Goal: Information Seeking & Learning: Learn about a topic

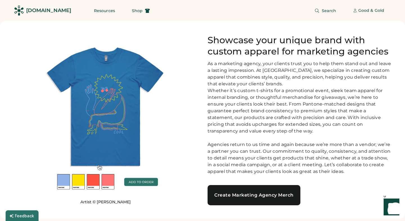
scroll to position [5, 0]
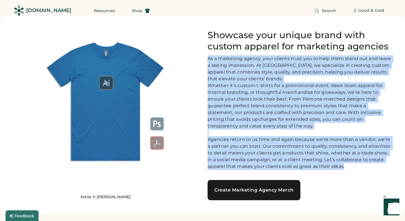
drag, startPoint x: 348, startPoint y: 173, endPoint x: 206, endPoint y: 60, distance: 181.8
click at [206, 60] on div "Artist © [PERSON_NAME] Showcase your unique brand with custom apparel for marke…" at bounding box center [202, 115] width 378 height 171
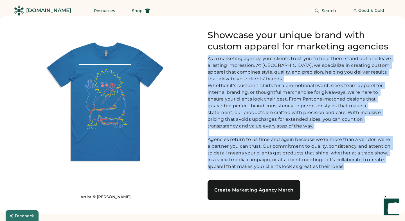
copy div "Lo i dolorsita consec, adip elitsed doeiu tem in utla etdo magna ali eni admin …"
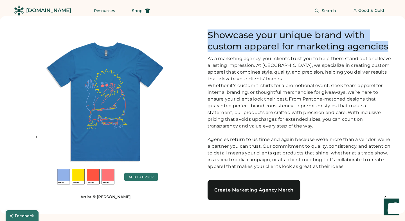
drag, startPoint x: 391, startPoint y: 46, endPoint x: 208, endPoint y: 34, distance: 183.6
click at [208, 34] on div "Artist © [PERSON_NAME] Showcase your unique brand with custom apparel for marke…" at bounding box center [202, 115] width 405 height 198
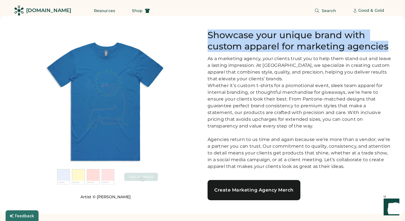
copy h1 "Showcase your unique brand with custom apparel for marketing agencies"
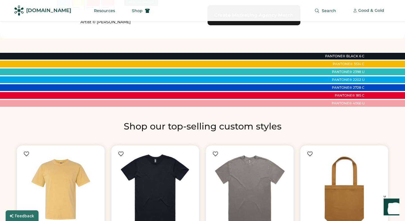
scroll to position [167, 0]
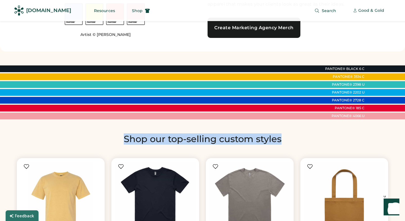
drag, startPoint x: 280, startPoint y: 147, endPoint x: 118, endPoint y: 144, distance: 162.1
click at [116, 144] on h2 "Shop our top-selling custom styles" at bounding box center [202, 138] width 378 height 11
copy h2 "Shop our top-selling custom styles"
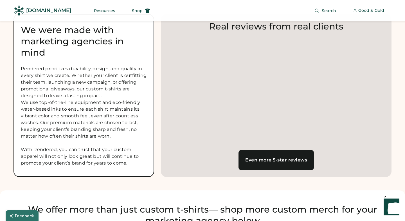
scroll to position [673, 0]
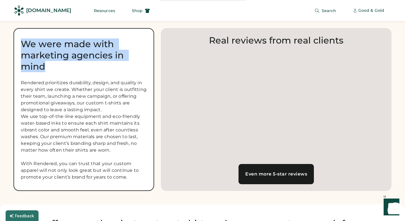
drag, startPoint x: 48, startPoint y: 71, endPoint x: 22, endPoint y: 51, distance: 32.0
click at [22, 51] on div "We were made with marketing agencies in mind" at bounding box center [84, 55] width 126 height 34
copy div "We were made with marketing agencies in mind"
drag, startPoint x: 130, startPoint y: 187, endPoint x: 22, endPoint y: 88, distance: 146.6
click at [22, 88] on div "Rendered prioritizes durability, design, and quality in every shirt we create. …" at bounding box center [84, 130] width 126 height 101
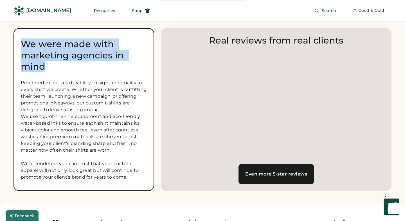
copy div "Rendered prioritizes durability, design, and quality in every shirt we create. …"
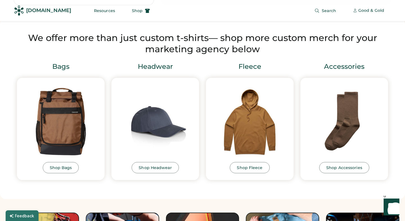
scroll to position [816, 0]
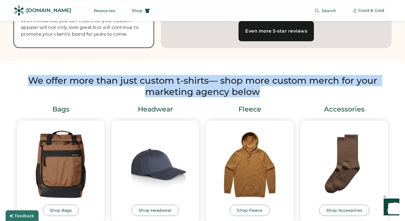
drag, startPoint x: 239, startPoint y: 100, endPoint x: 26, endPoint y: 89, distance: 213.3
click at [26, 89] on h2 "We offer more than just custom t-shirts— shop more custom merch for your market…" at bounding box center [202, 86] width 378 height 22
copy h2 "We offer more than just custom t-shirts— shop more custom merch for your market…"
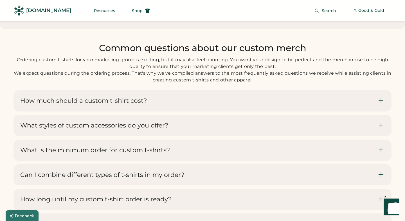
scroll to position [1682, 0]
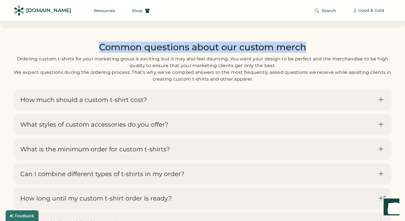
drag, startPoint x: 310, startPoint y: 56, endPoint x: 110, endPoint y: 56, distance: 199.5
click at [100, 53] on h2 "Common questions about our custom merch" at bounding box center [202, 47] width 378 height 11
copy h2 "Common questions about our custom merch"
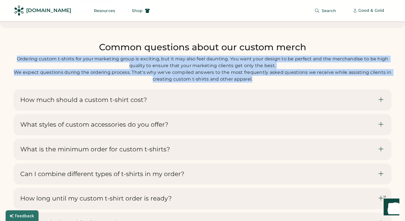
drag, startPoint x: 252, startPoint y: 92, endPoint x: 16, endPoint y: 65, distance: 237.8
click at [16, 65] on div "Ordering custom t-shirts for your marketing group is exciting, but it may also …" at bounding box center [202, 69] width 378 height 27
copy div "Ordering custom t-shirts for your marketing group is exciting, but it may also …"
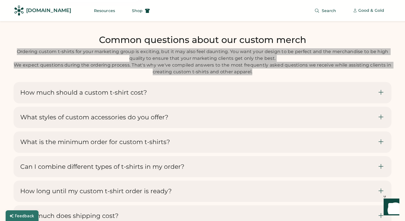
scroll to position [1690, 0]
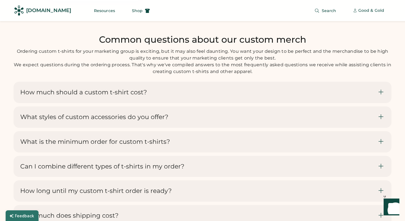
click at [244, 103] on div "How much should a custom t-shirt cost?" at bounding box center [202, 92] width 378 height 21
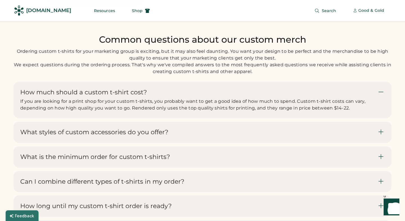
click at [357, 112] on div "If you are looking for a print shop for your custom t-shirts, you probably want…" at bounding box center [198, 104] width 357 height 13
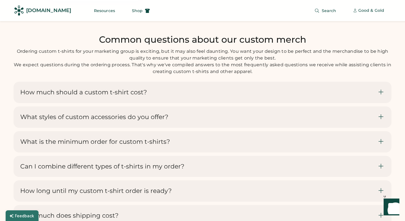
click at [327, 96] on div "How much should a custom t-shirt cost? If you are looking for a print shop for …" at bounding box center [198, 93] width 357 height 8
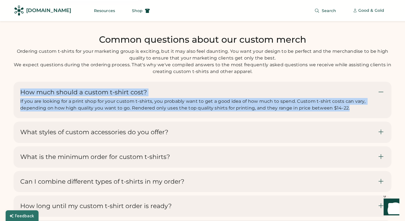
drag, startPoint x: 354, startPoint y: 123, endPoint x: 28, endPoint y: 97, distance: 326.9
click at [26, 96] on div "How much should a custom t-shirt cost? If you are looking for a print shop for …" at bounding box center [202, 100] width 378 height 37
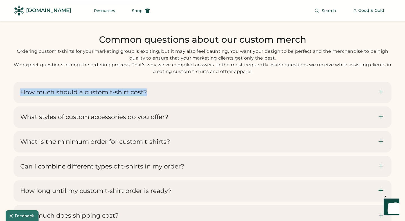
copy div "How much should a custom t-shirt cost? If you are looking for a print shop for …"
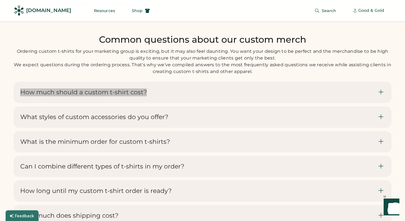
scroll to position [1690, 0]
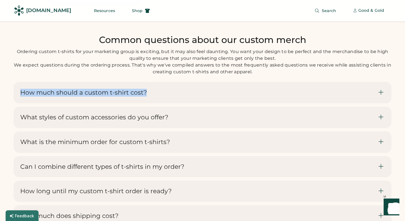
click at [164, 97] on div "How much should a custom t-shirt cost? If you are looking for a print shop for …" at bounding box center [198, 93] width 357 height 8
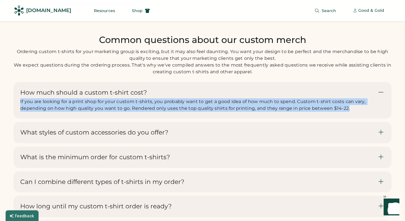
drag, startPoint x: 354, startPoint y: 122, endPoint x: 22, endPoint y: 117, distance: 331.9
click at [21, 112] on div "If you are looking for a print shop for your custom t-shirts, you probably want…" at bounding box center [198, 104] width 357 height 13
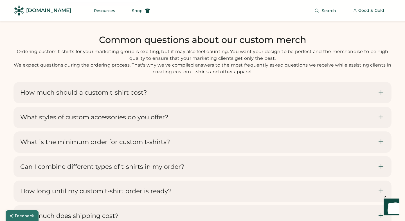
click at [50, 103] on div "How much should a custom t-shirt cost? If you are looking for a print shop for …" at bounding box center [202, 92] width 378 height 21
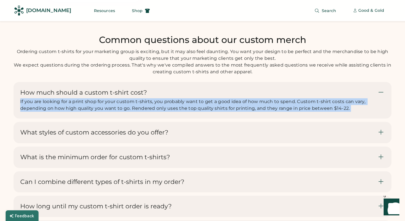
drag, startPoint x: 20, startPoint y: 115, endPoint x: 312, endPoint y: 138, distance: 293.4
click at [312, 138] on div "How much should a custom t-shirt cost? If you are looking for a print shop for …" at bounding box center [202, 164] width 378 height 164
copy div "If you are looking for a print shop for your custom t-shirts, you probably want…"
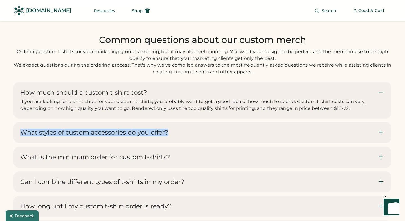
drag, startPoint x: 174, startPoint y: 145, endPoint x: 62, endPoint y: 139, distance: 111.7
click at [61, 138] on div "What styles of custom accessories do you offer?" at bounding box center [202, 132] width 378 height 21
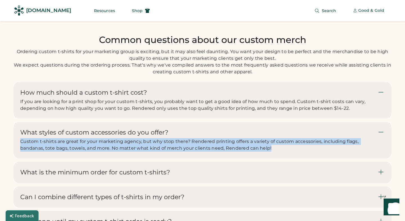
drag, startPoint x: 21, startPoint y: 154, endPoint x: 287, endPoint y: 164, distance: 266.0
click at [287, 152] on div "Custom t-shirts are great for your marketing agency, but why stop there? Render…" at bounding box center [198, 144] width 357 height 13
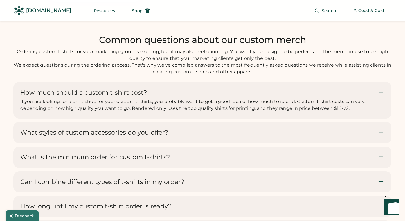
click at [264, 143] on div "What styles of custom accessories do you offer? Custom t-shirts are great for y…" at bounding box center [202, 132] width 378 height 21
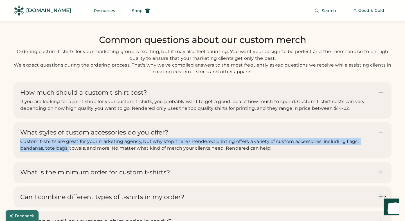
drag, startPoint x: 275, startPoint y: 162, endPoint x: 65, endPoint y: 165, distance: 209.9
click at [21, 152] on div "Custom t-shirts are great for your marketing agency, but why stop there? Render…" at bounding box center [198, 144] width 357 height 13
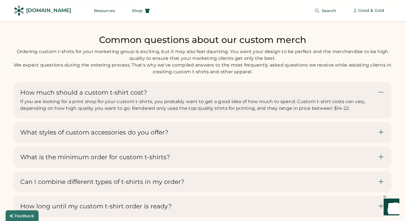
click at [270, 143] on div "What styles of custom accessories do you offer? Custom t-shirts are great for y…" at bounding box center [202, 132] width 378 height 21
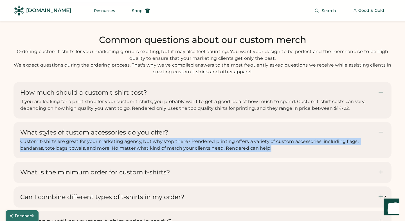
drag, startPoint x: 269, startPoint y: 163, endPoint x: 20, endPoint y: 156, distance: 249.3
click at [20, 152] on div "Custom t-shirts are great for your marketing agency, but why stop there? Render…" at bounding box center [198, 144] width 357 height 13
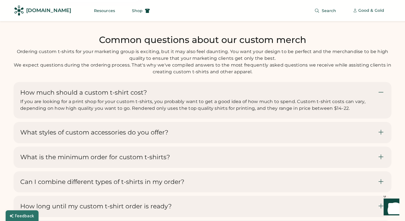
click at [185, 143] on div "What styles of custom accessories do you offer? Custom t-shirts are great for y…" at bounding box center [202, 132] width 378 height 21
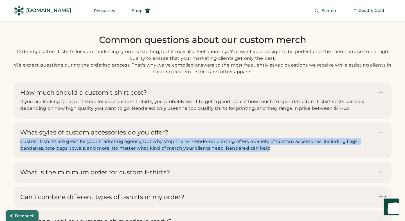
drag, startPoint x: 19, startPoint y: 153, endPoint x: 269, endPoint y: 163, distance: 250.6
click at [269, 158] on div "What styles of custom accessories do you offer? Custom t-shirts are great for y…" at bounding box center [202, 140] width 378 height 37
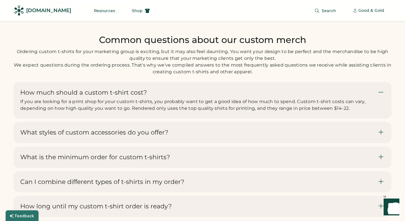
click at [273, 143] on div "What styles of custom accessories do you offer? Custom t-shirts are great for y…" at bounding box center [202, 132] width 378 height 21
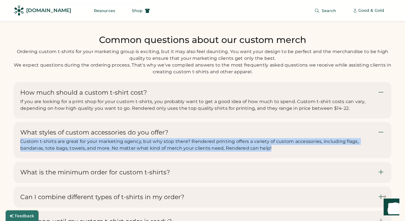
drag, startPoint x: 275, startPoint y: 163, endPoint x: 21, endPoint y: 155, distance: 255.0
click at [21, 152] on div "Custom t-shirts are great for your marketing agency, but why stop there? Render…" at bounding box center [198, 144] width 357 height 13
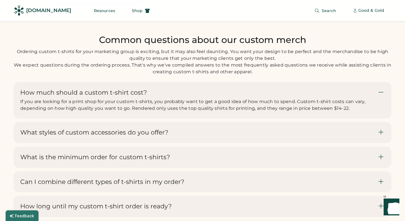
click at [29, 143] on div "What styles of custom accessories do you offer? Custom t-shirts are great for y…" at bounding box center [202, 132] width 378 height 21
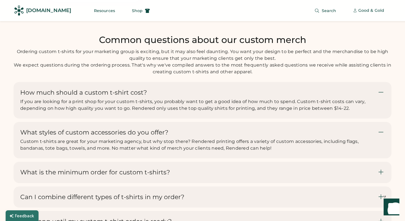
click at [43, 119] on div "How much should a custom t-shirt cost? If you are looking for a print shop for …" at bounding box center [202, 100] width 378 height 37
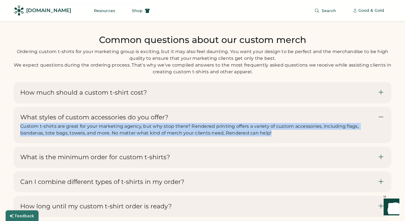
drag, startPoint x: 281, startPoint y: 149, endPoint x: 21, endPoint y: 138, distance: 260.7
click at [21, 137] on div "Custom t-shirts are great for your marketing agency, but why stop there? Render…" at bounding box center [198, 129] width 357 height 13
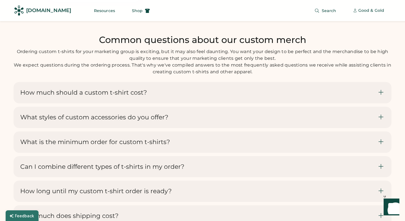
click at [23, 128] on div "What styles of custom accessories do you offer? Custom t-shirts are great for y…" at bounding box center [202, 117] width 378 height 21
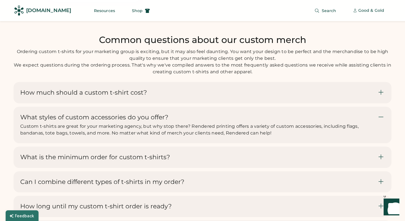
click at [21, 136] on span "Custom t-shirts are great for your marketing agency, but why stop there? Render…" at bounding box center [189, 130] width 339 height 12
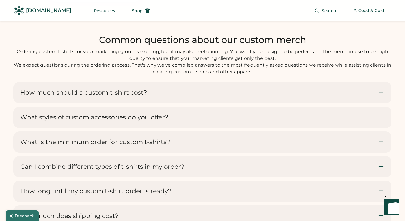
click at [21, 128] on div "What styles of custom accessories do you offer? Custom t-shirts are great for y…" at bounding box center [202, 117] width 378 height 21
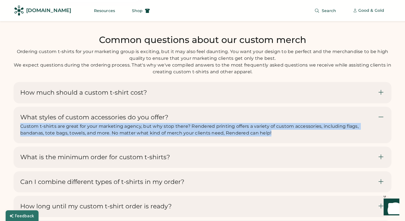
drag, startPoint x: 37, startPoint y: 142, endPoint x: 273, endPoint y: 148, distance: 236.1
click at [273, 137] on div "Custom t-shirts are great for your marketing agency, but why stop there? Render…" at bounding box center [198, 129] width 357 height 13
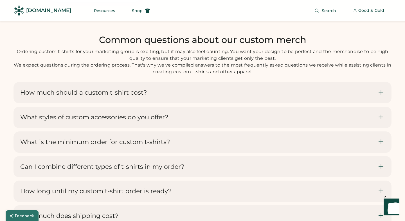
click at [268, 128] on div "What styles of custom accessories do you offer? Custom t-shirts are great for y…" at bounding box center [202, 117] width 378 height 21
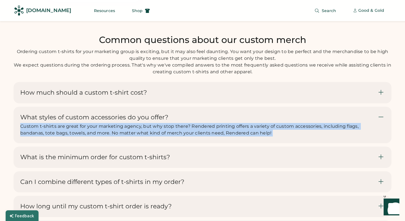
drag, startPoint x: 19, startPoint y: 140, endPoint x: 309, endPoint y: 164, distance: 290.4
click at [309, 164] on div "How much should a custom t-shirt cost? If you are looking for a print shop for …" at bounding box center [202, 164] width 378 height 164
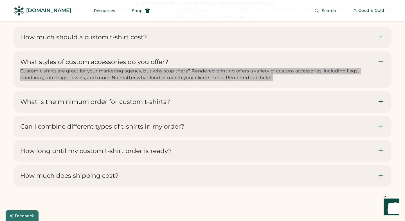
scroll to position [1750, 0]
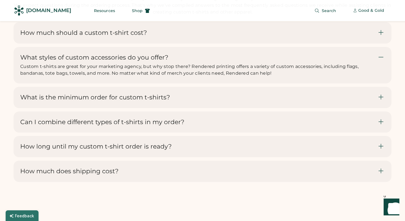
click at [186, 108] on div "What is the minimum order for custom t-shirts?" at bounding box center [202, 97] width 378 height 21
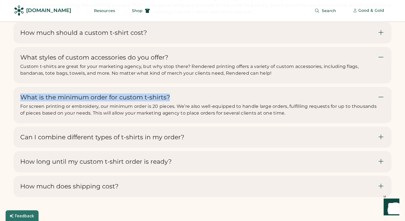
drag, startPoint x: 170, startPoint y: 110, endPoint x: 24, endPoint y: 111, distance: 145.8
click at [17, 111] on div "What is the minimum order for custom t-shirts? For screen printing or embroider…" at bounding box center [202, 105] width 378 height 37
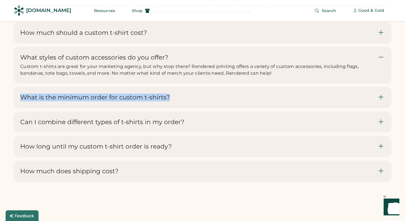
scroll to position [1750, 0]
click at [178, 108] on div "What is the minimum order for custom t-shirts? For screen printing or embroider…" at bounding box center [202, 97] width 378 height 21
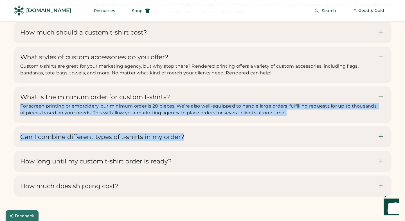
drag, startPoint x: 21, startPoint y: 119, endPoint x: 287, endPoint y: 150, distance: 267.7
click at [287, 150] on div "How much should a custom t-shirt cost? If you are looking for a print shop for …" at bounding box center [202, 111] width 378 height 179
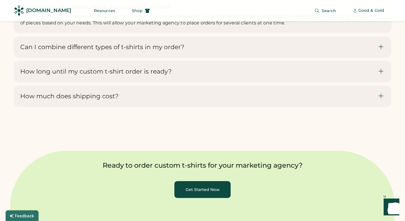
click at [243, 110] on div "How much does shipping cost?" at bounding box center [202, 98] width 378 height 25
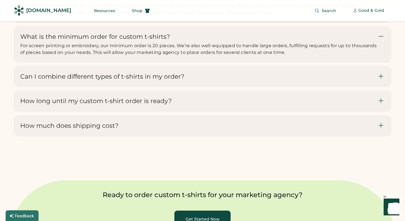
scroll to position [1808, 0]
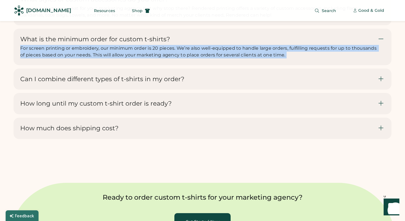
drag, startPoint x: 21, startPoint y: 61, endPoint x: 258, endPoint y: 86, distance: 238.5
click at [258, 85] on div "How much should a custom t-shirt cost? If you are looking for a print shop for …" at bounding box center [202, 53] width 378 height 179
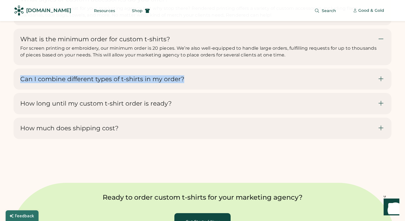
drag, startPoint x: 189, startPoint y: 93, endPoint x: 21, endPoint y: 94, distance: 167.7
click at [19, 90] on div "Can I combine different types of t-shirts in my order?" at bounding box center [202, 79] width 378 height 21
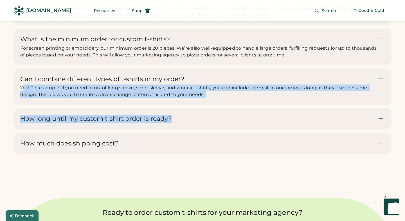
drag, startPoint x: 26, startPoint y: 99, endPoint x: 222, endPoint y: 133, distance: 198.4
click at [222, 133] on div "How much should a custom t-shirt cost? If you are looking for a print shop for …" at bounding box center [202, 61] width 378 height 194
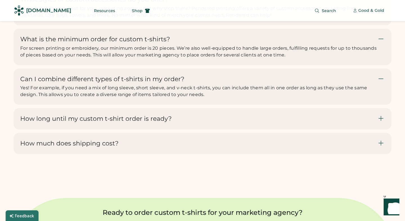
drag, startPoint x: 126, startPoint y: 106, endPoint x: 73, endPoint y: 109, distance: 53.8
click at [126, 97] on span "Yes! For example, if you need a mix of long sleeve, short sleeve, and v-neck t-…" at bounding box center [194, 91] width 348 height 12
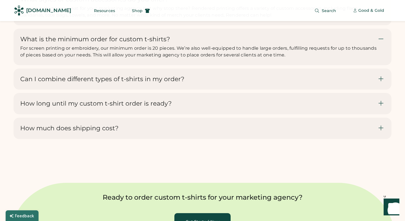
click at [19, 90] on div "Can I combine different types of t-shirts in my order? Yes! For example, if you…" at bounding box center [202, 79] width 378 height 21
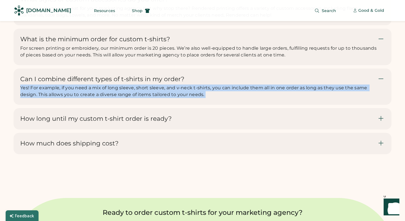
drag, startPoint x: 20, startPoint y: 100, endPoint x: 211, endPoint y: 128, distance: 193.1
click at [211, 128] on div "How much should a custom t-shirt cost? If you are looking for a print shop for …" at bounding box center [202, 61] width 378 height 194
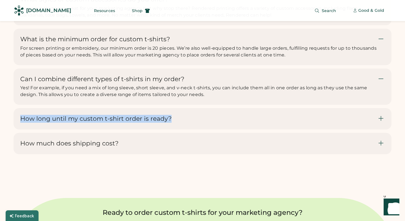
drag, startPoint x: 164, startPoint y: 134, endPoint x: 13, endPoint y: 135, distance: 150.0
click at [13, 135] on div "Common questions about our custom merch Ordering custom t-shirts for your marke…" at bounding box center [202, 44] width 405 height 282
click at [196, 130] on div "How long until my custom t-shirt order is ready?" at bounding box center [202, 118] width 378 height 21
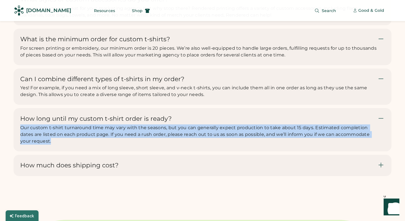
drag, startPoint x: 19, startPoint y: 141, endPoint x: 151, endPoint y: 167, distance: 134.6
click at [151, 155] on div "How long until my custom t-shirt order is ready? Our custom t-shirt turnaround …" at bounding box center [202, 131] width 378 height 47
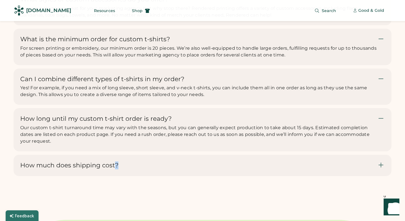
drag, startPoint x: 109, startPoint y: 180, endPoint x: 87, endPoint y: 182, distance: 22.2
click at [26, 176] on div "How much does shipping cost?" at bounding box center [202, 165] width 378 height 21
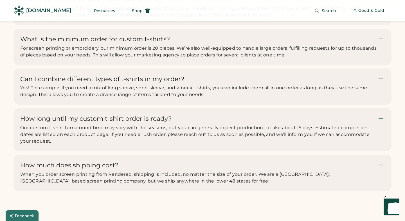
click at [126, 180] on div "How much does shipping cost? When you order screen printing from Rendered, ship…" at bounding box center [198, 173] width 357 height 23
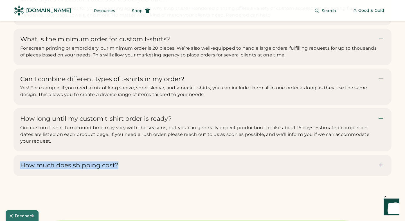
drag, startPoint x: 120, startPoint y: 180, endPoint x: 25, endPoint y: 181, distance: 95.3
click at [21, 169] on div "How much does shipping cost? When you order screen printing from Rendered, ship…" at bounding box center [198, 166] width 357 height 8
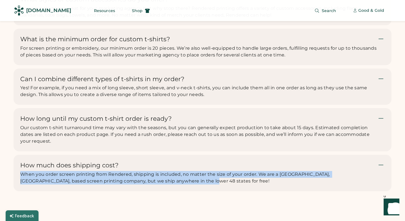
drag, startPoint x: 169, startPoint y: 199, endPoint x: 22, endPoint y: 187, distance: 147.1
click at [21, 185] on div "When you order screen printing from Rendered, shipping is included, no matter t…" at bounding box center [198, 177] width 357 height 13
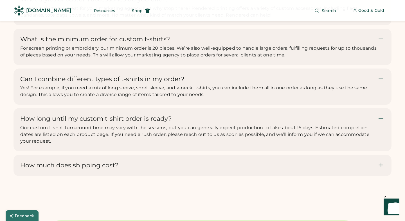
scroll to position [1809, 0]
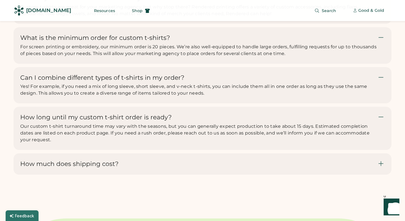
click at [40, 175] on div "How much does shipping cost? When you order screen printing from Rendered, ship…" at bounding box center [202, 163] width 378 height 21
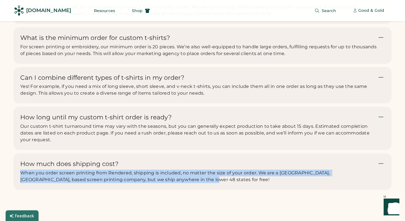
drag, startPoint x: 22, startPoint y: 187, endPoint x: 163, endPoint y: 217, distance: 143.8
click at [163, 217] on div "Common questions about our custom merch Ordering custom t-shirts for your marke…" at bounding box center [202, 60] width 405 height 319
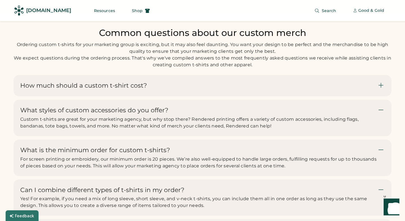
scroll to position [1697, 0]
